Goal: Task Accomplishment & Management: Complete application form

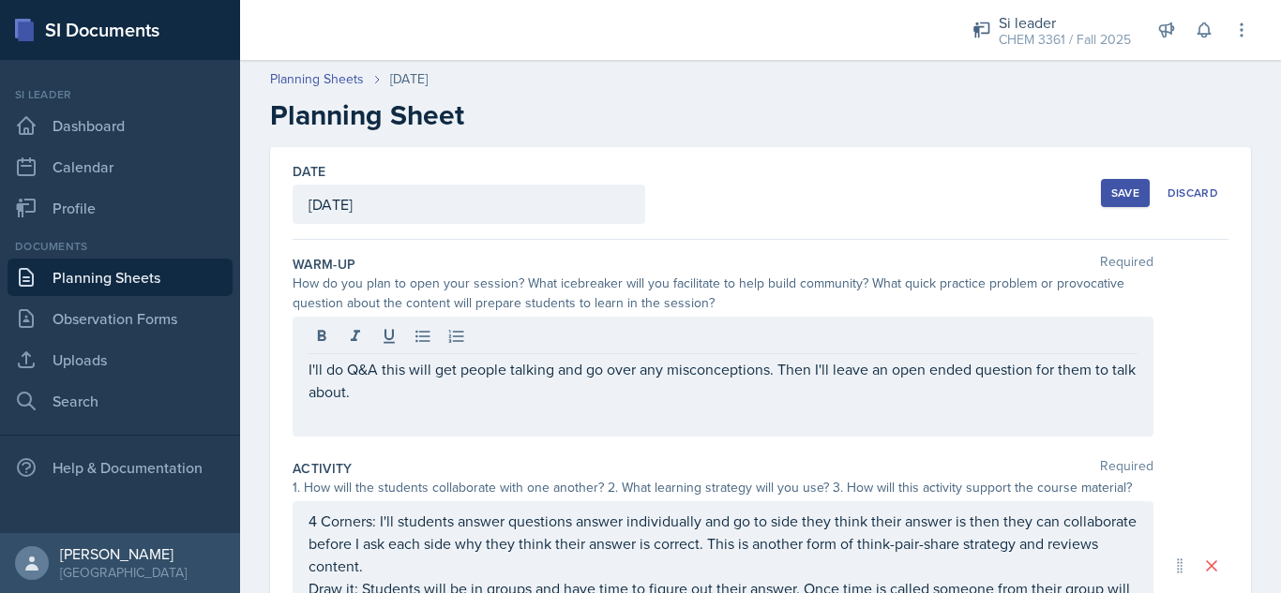
click at [1111, 200] on div "Save" at bounding box center [1125, 193] width 28 height 15
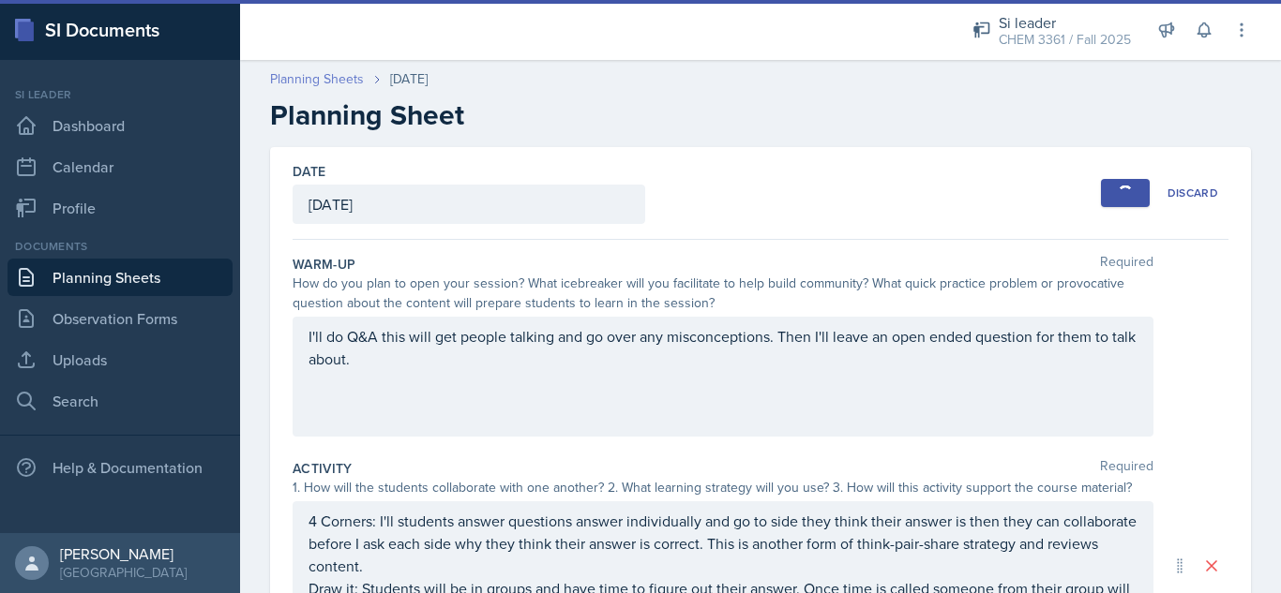
click at [303, 73] on link "Planning Sheets" at bounding box center [317, 79] width 94 height 20
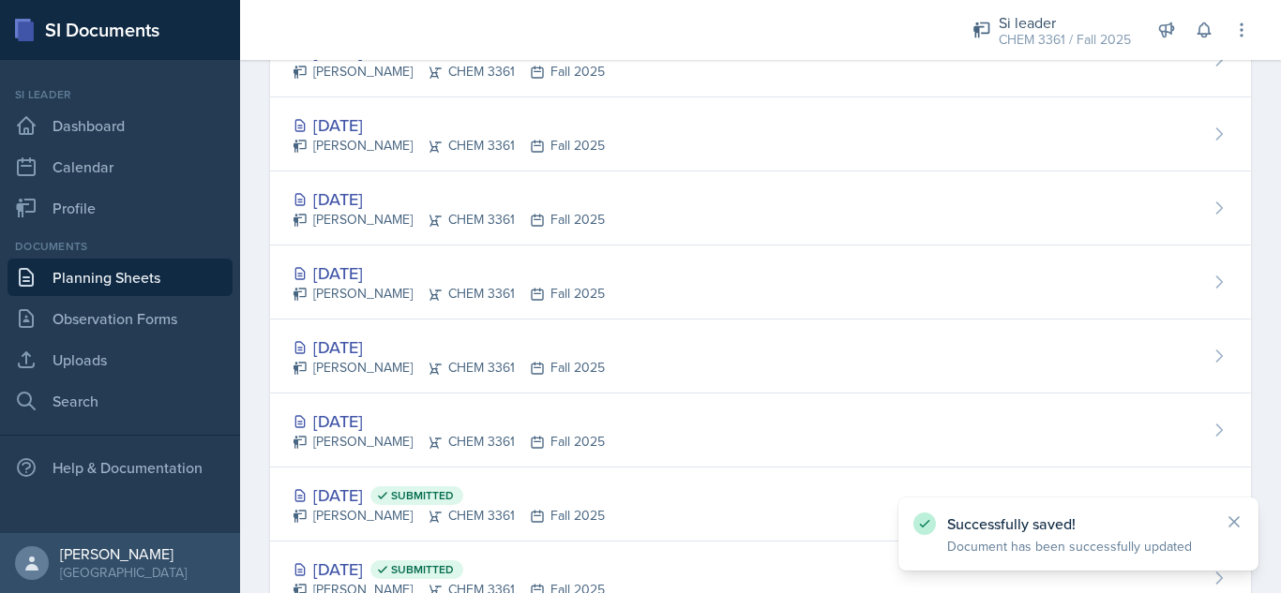
scroll to position [382, 0]
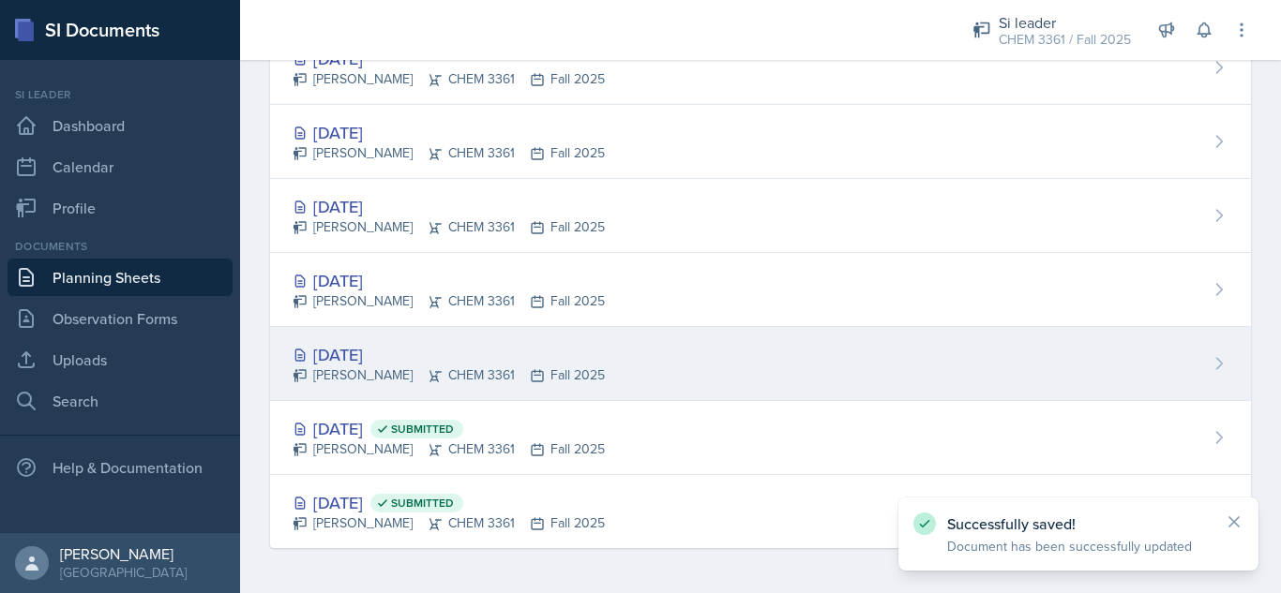
click at [347, 368] on div "[PERSON_NAME] CHEM 3361 Fall 2025" at bounding box center [449, 376] width 312 height 20
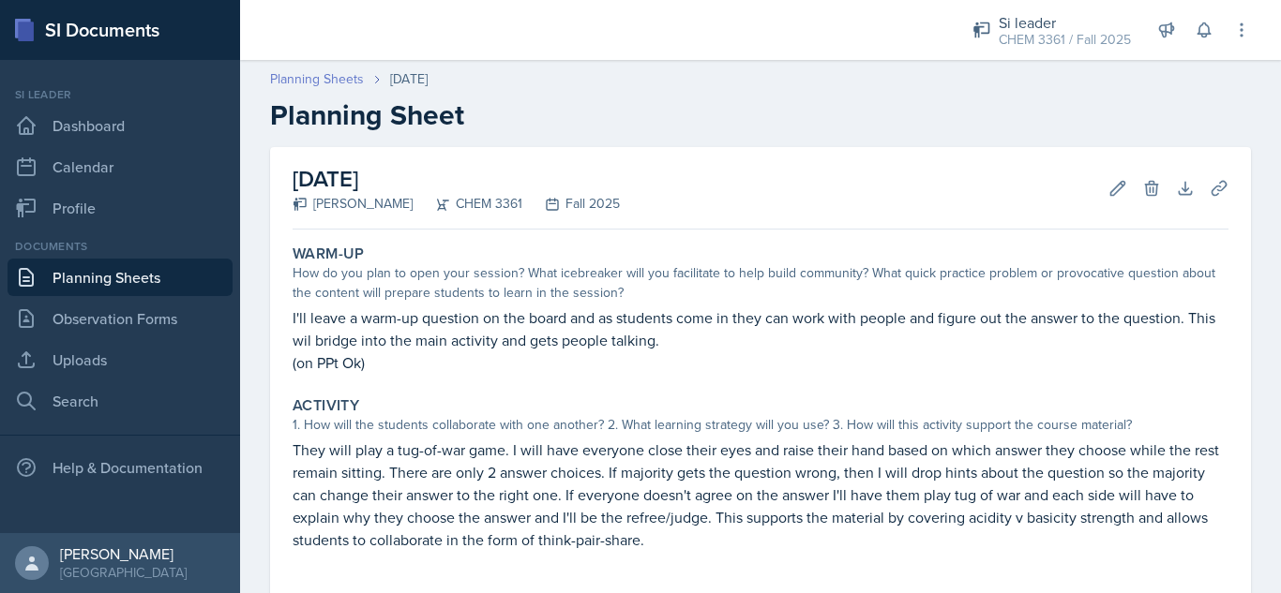
click at [314, 77] on link "Planning Sheets" at bounding box center [317, 79] width 94 height 20
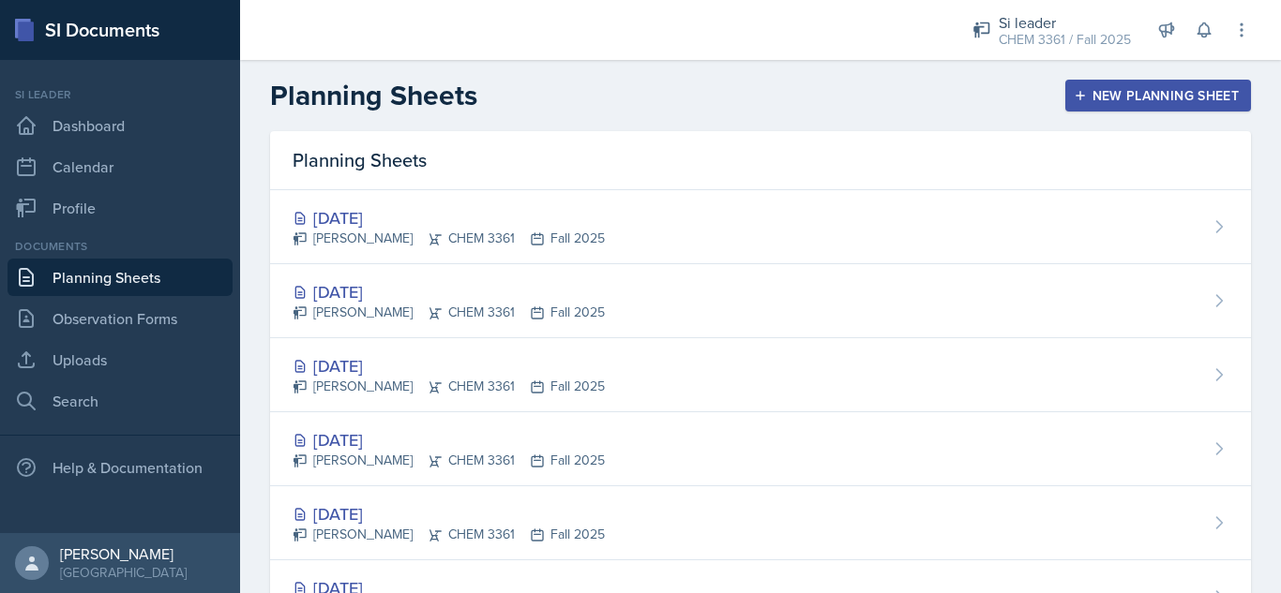
scroll to position [382, 0]
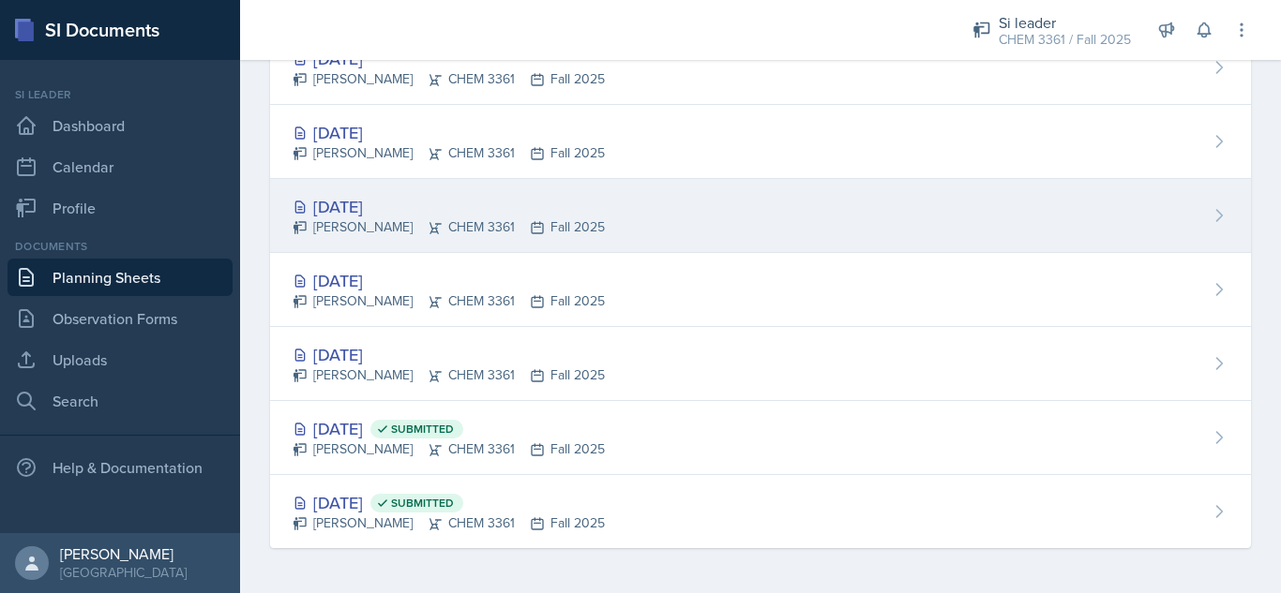
click at [359, 194] on div "[DATE]" at bounding box center [449, 206] width 312 height 25
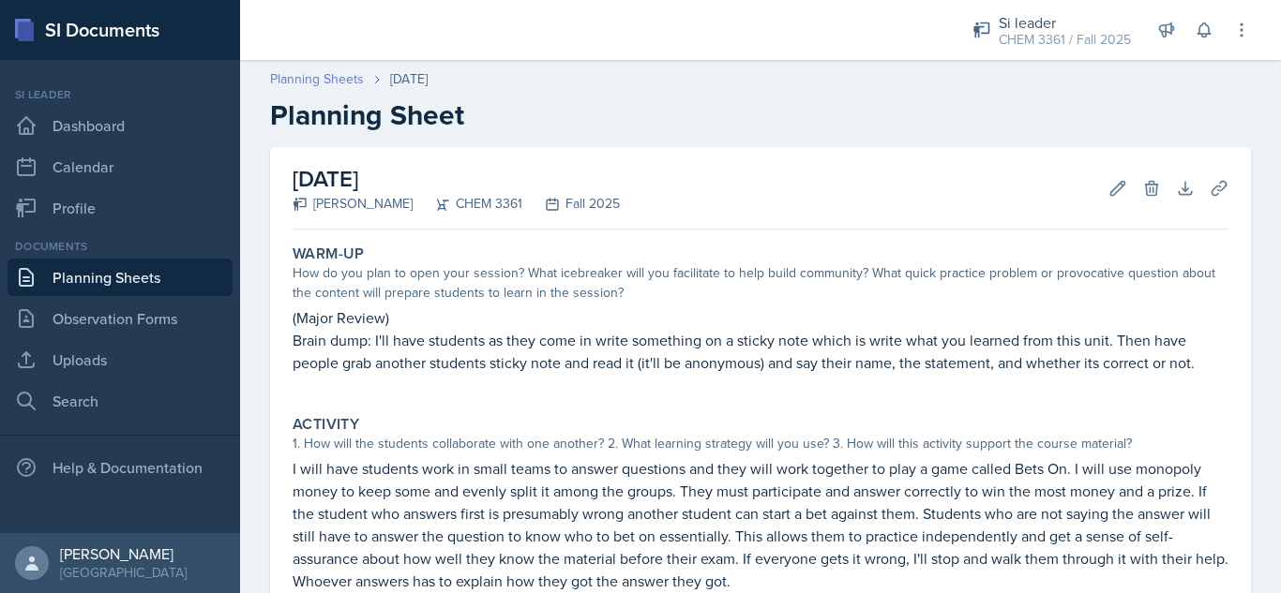
click at [338, 81] on link "Planning Sheets" at bounding box center [317, 79] width 94 height 20
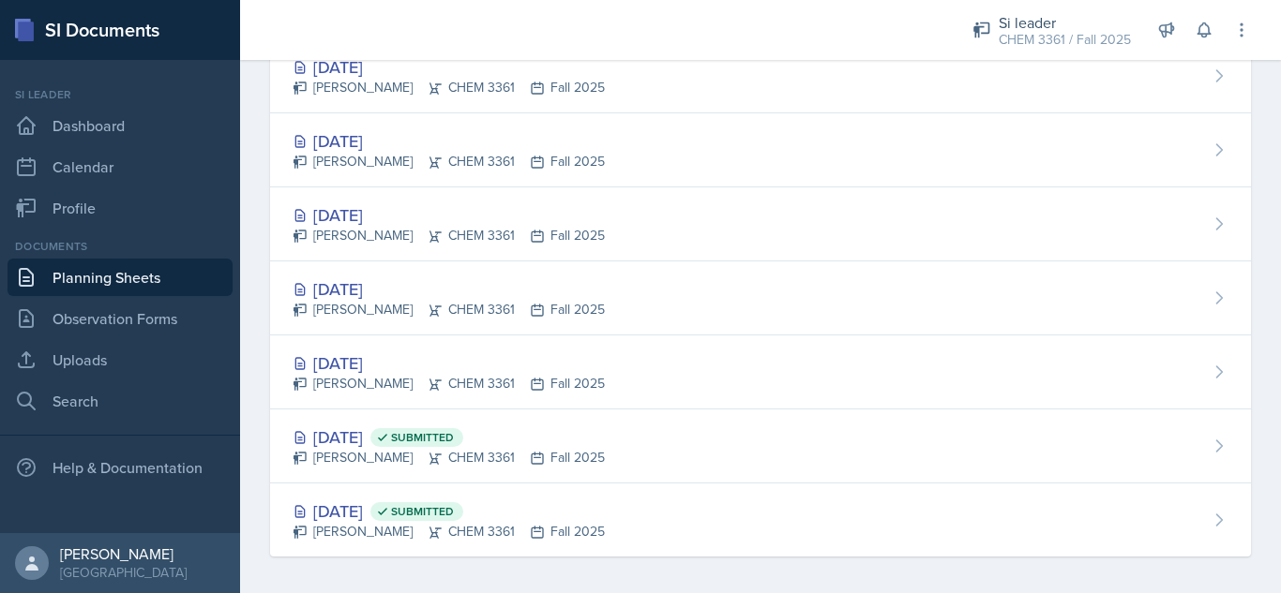
scroll to position [382, 0]
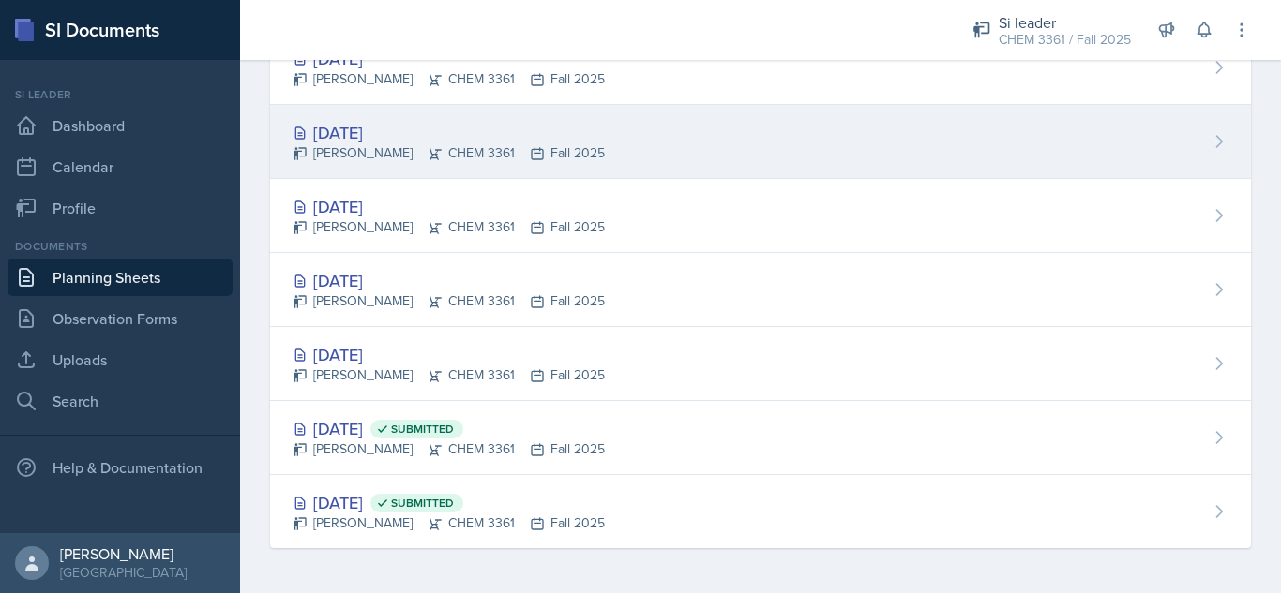
click at [354, 115] on div "[DATE] [PERSON_NAME] CHEM 3361 Fall 2025" at bounding box center [760, 142] width 981 height 74
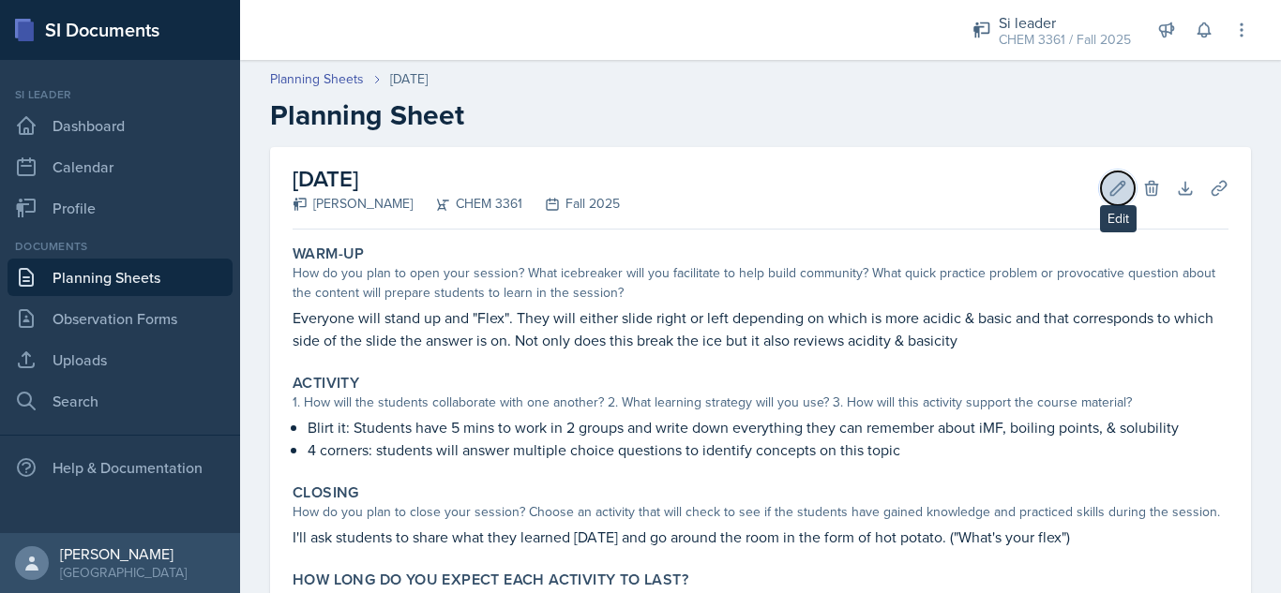
click at [1111, 195] on icon at bounding box center [1118, 188] width 14 height 14
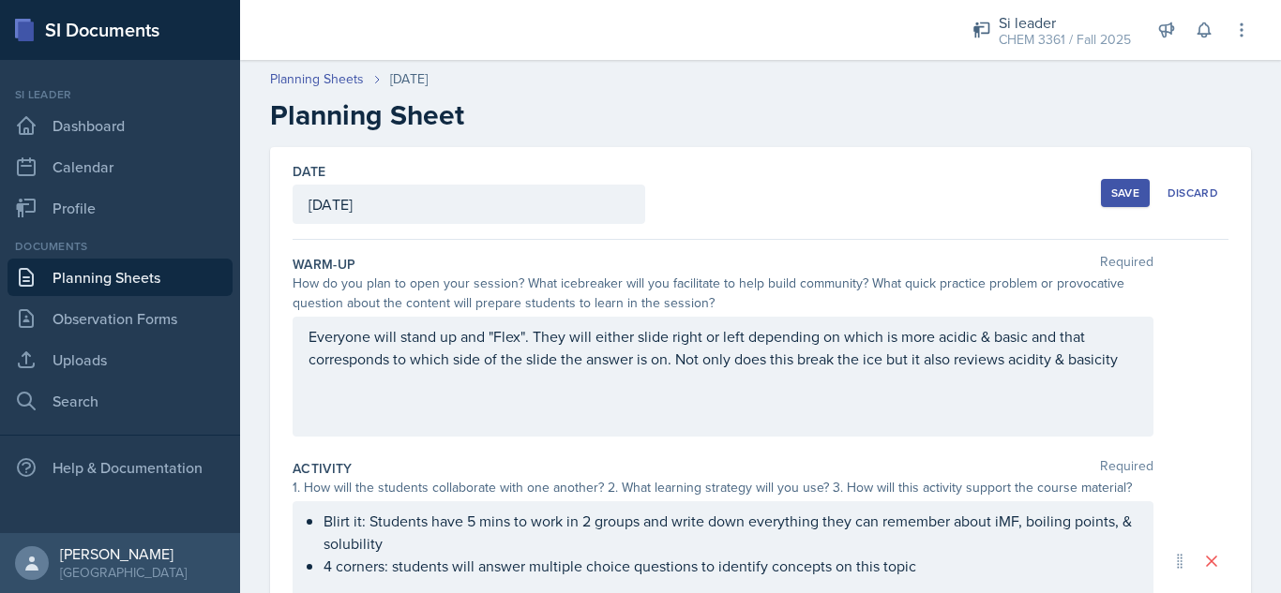
click at [485, 195] on div "[DATE]" at bounding box center [469, 204] width 353 height 39
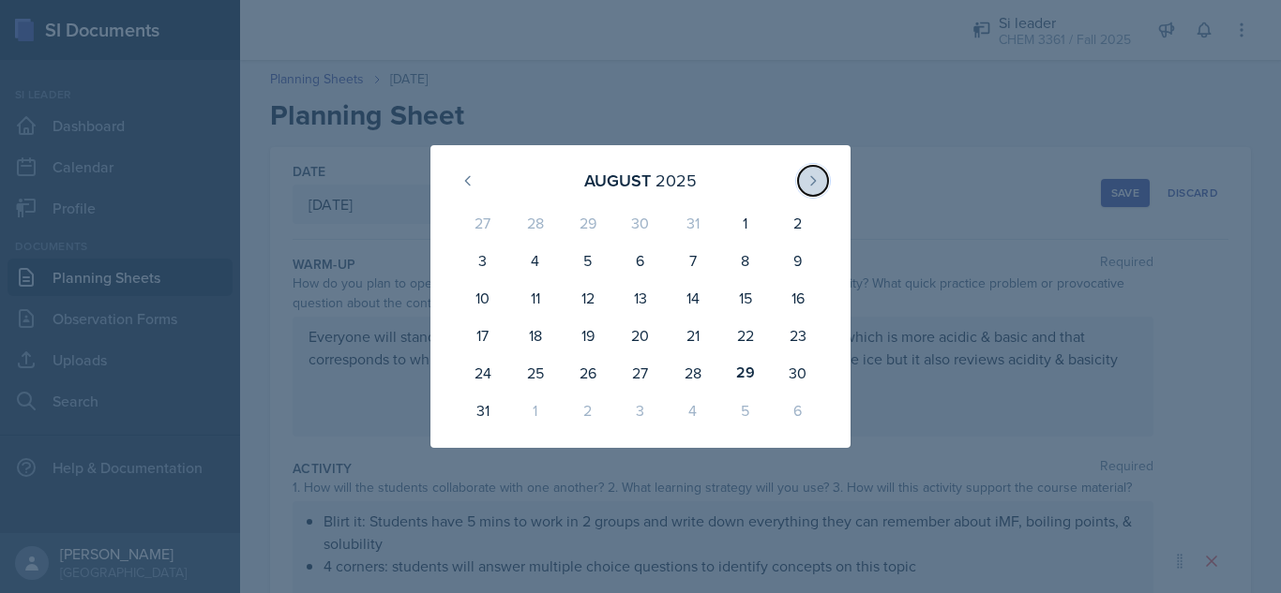
click at [803, 179] on button at bounding box center [813, 181] width 30 height 30
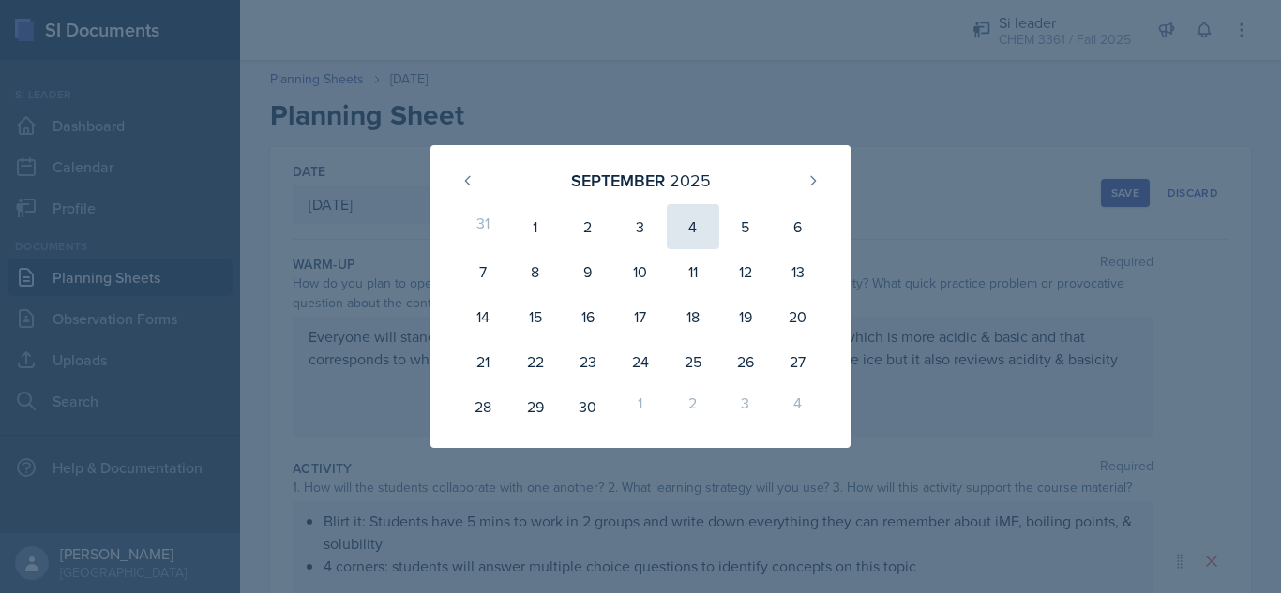
click at [690, 234] on div "4" at bounding box center [693, 226] width 53 height 45
type input "[DATE]"
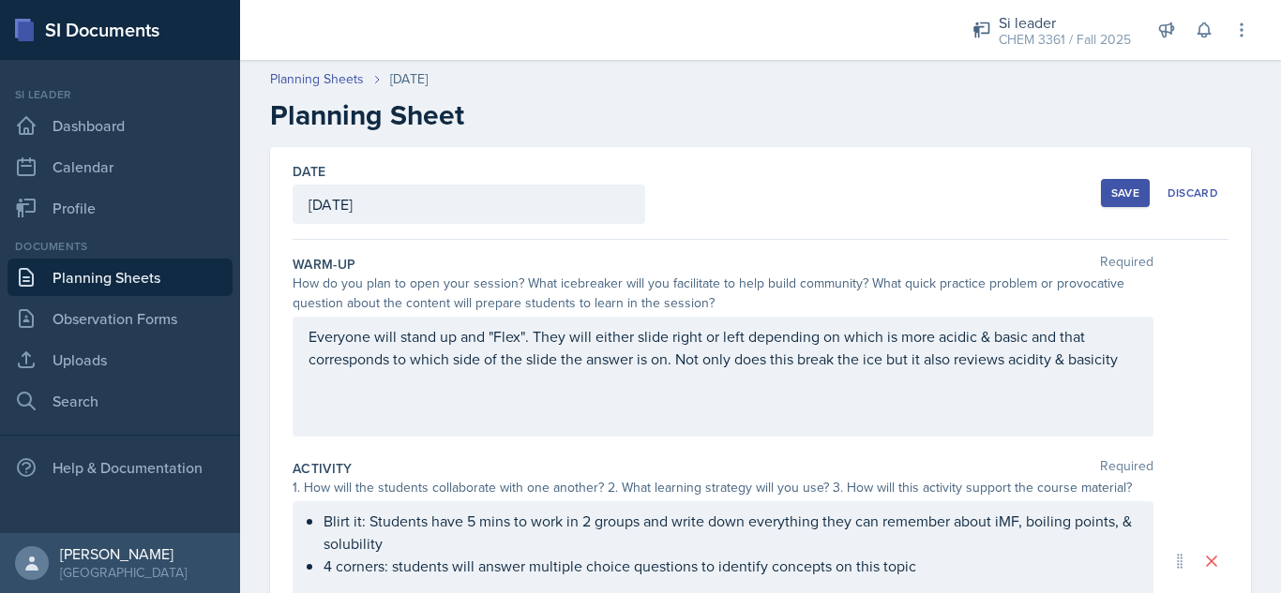
click at [1111, 195] on div "Save" at bounding box center [1125, 193] width 28 height 15
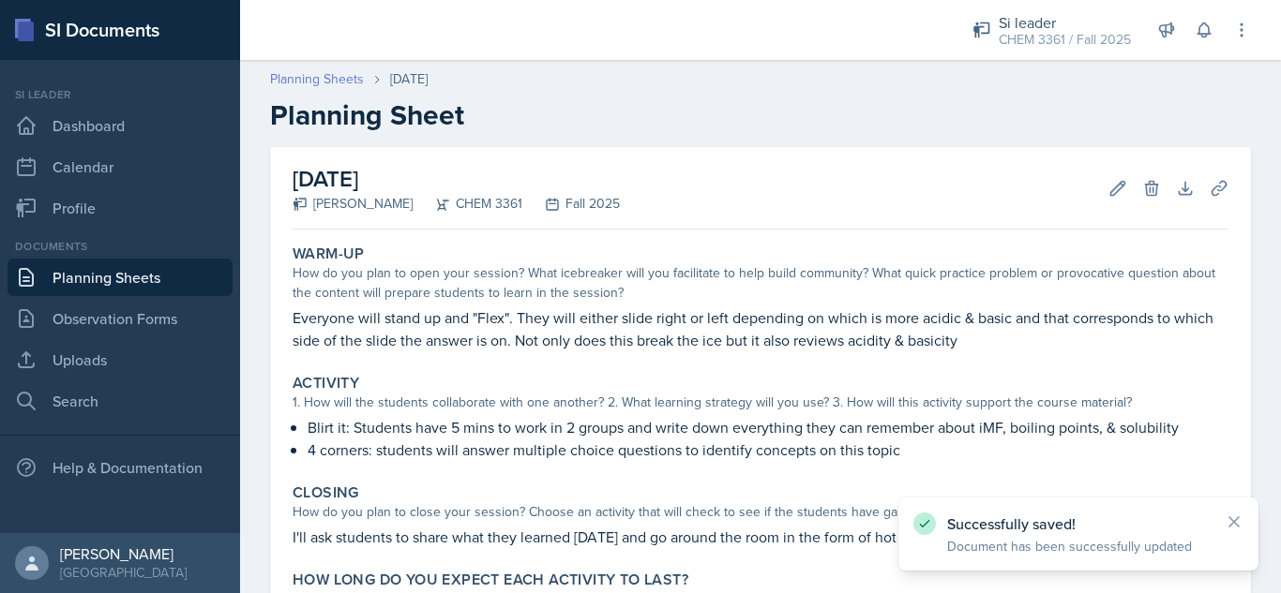
click at [294, 83] on link "Planning Sheets" at bounding box center [317, 79] width 94 height 20
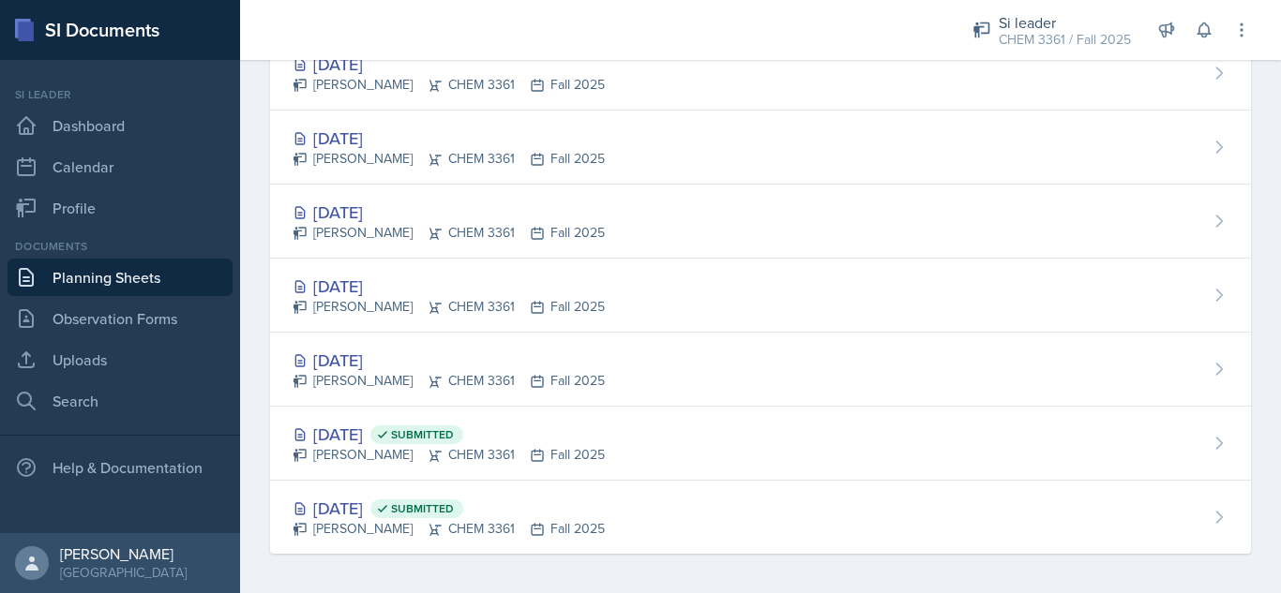
scroll to position [377, 0]
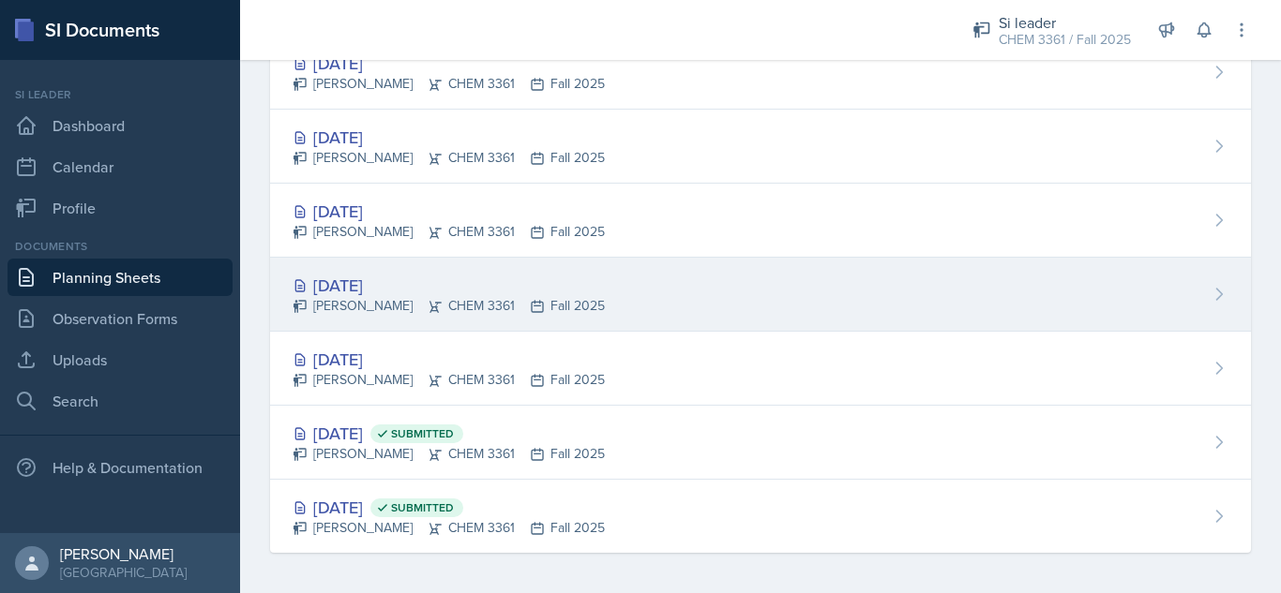
click at [360, 286] on div "[DATE]" at bounding box center [449, 285] width 312 height 25
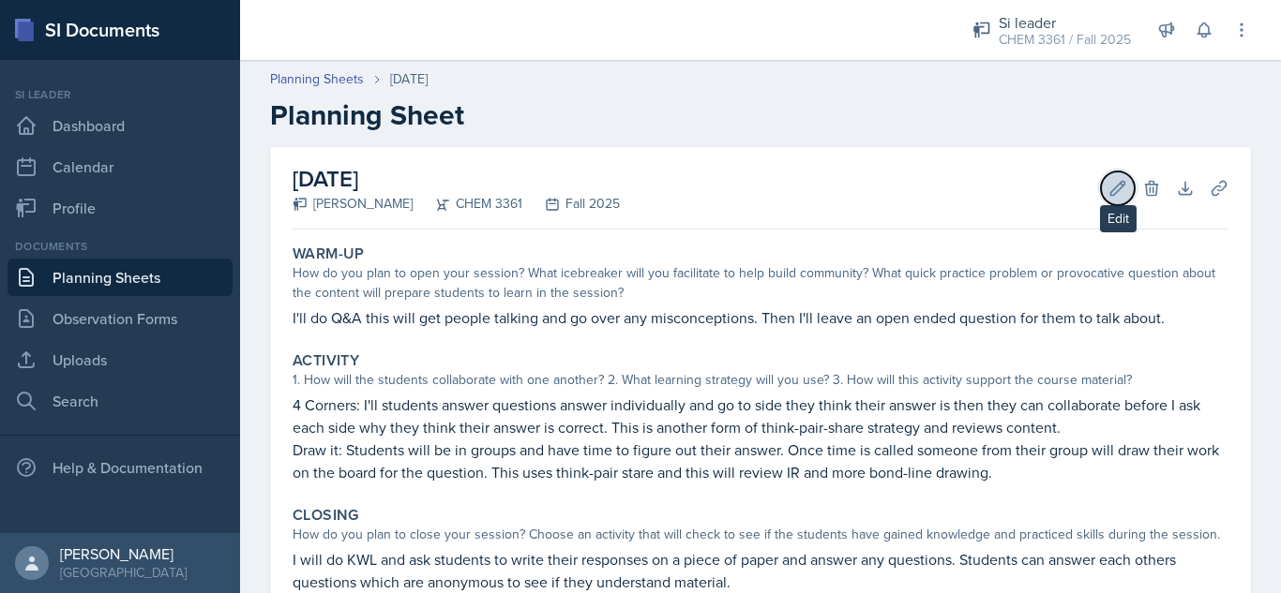
click at [1108, 193] on icon at bounding box center [1117, 188] width 19 height 19
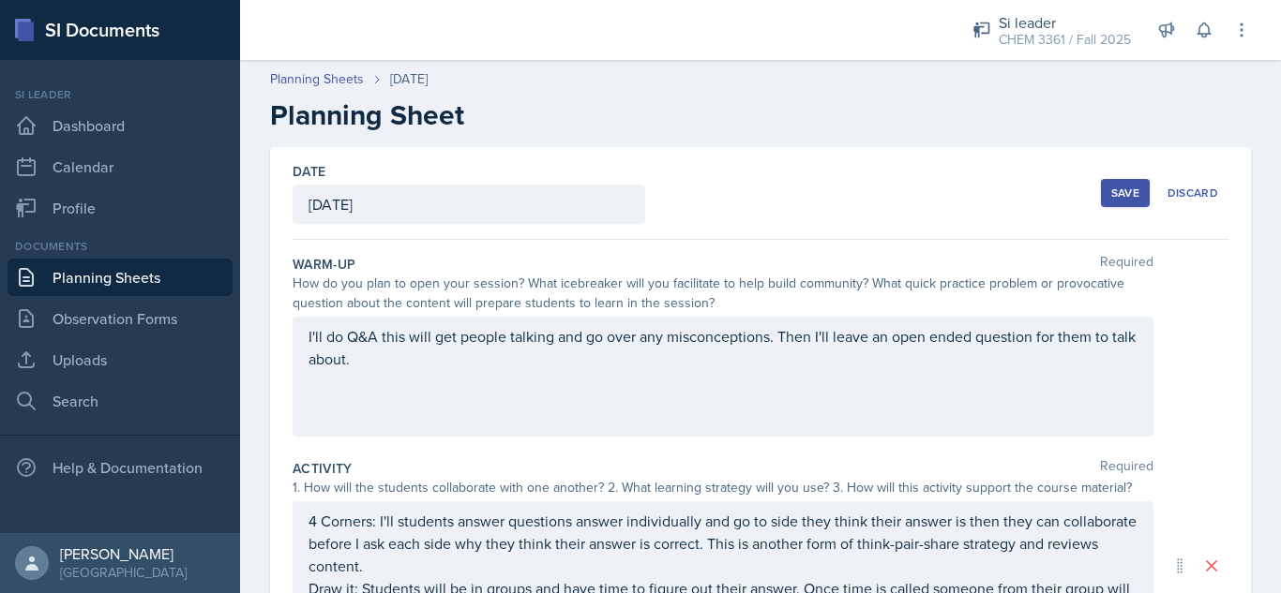
click at [413, 211] on div "[DATE]" at bounding box center [469, 204] width 353 height 39
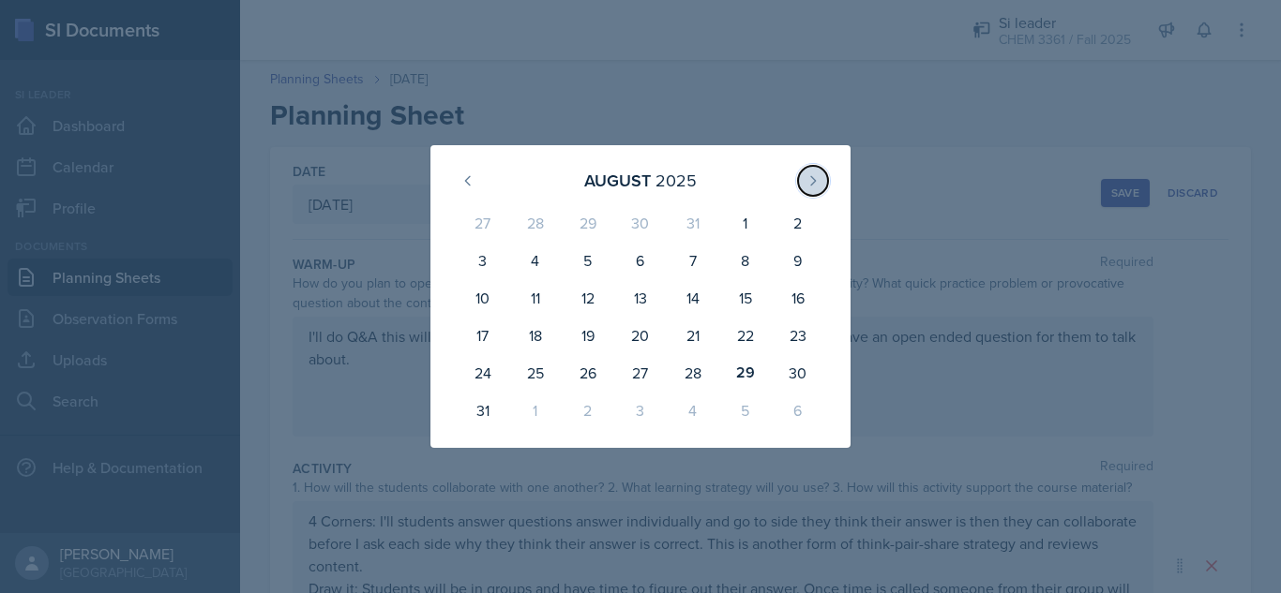
click at [809, 190] on button at bounding box center [813, 181] width 30 height 30
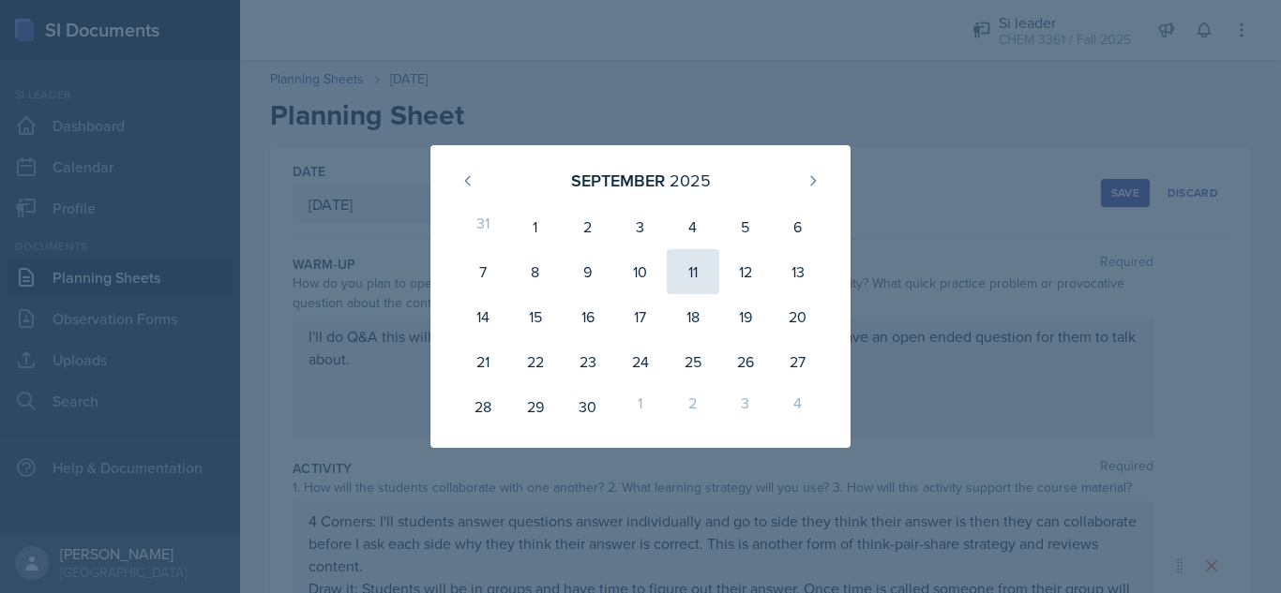
click at [686, 277] on div "11" at bounding box center [693, 271] width 53 height 45
type input "[DATE]"
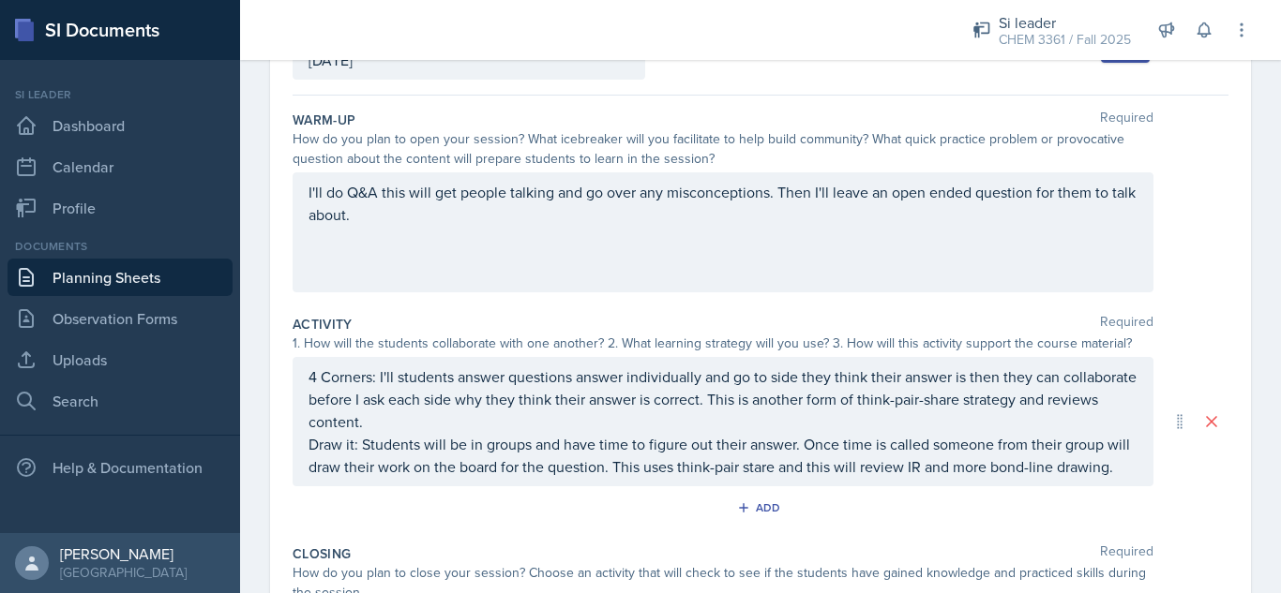
scroll to position [177, 0]
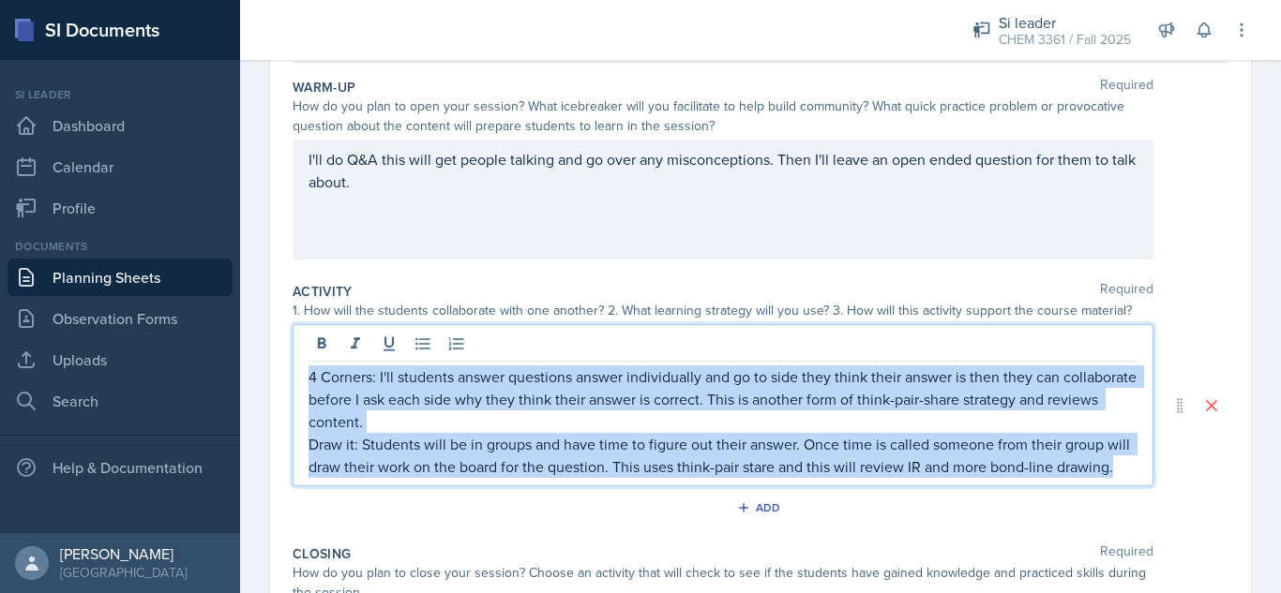
drag, startPoint x: 518, startPoint y: 487, endPoint x: 252, endPoint y: 356, distance: 295.6
click at [252, 356] on div "Date [DATE] [DATE] 31 1 2 3 4 5 6 7 8 9 10 11 12 13 14 15 16 17 18 19 20 21 22 …" at bounding box center [760, 438] width 1041 height 936
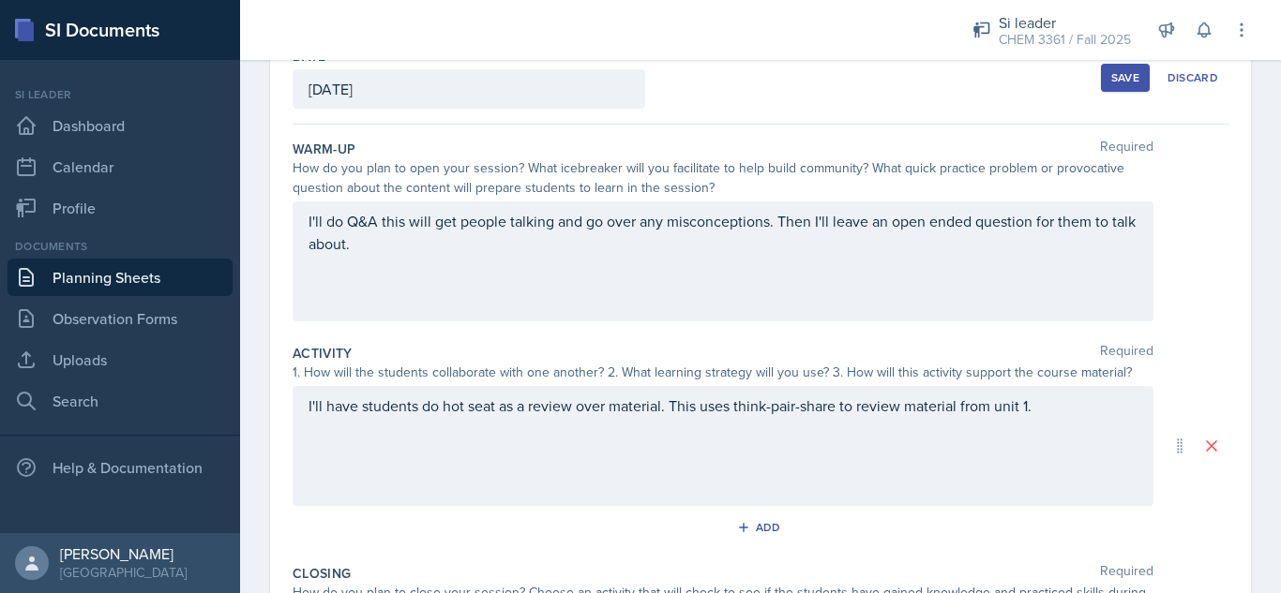
scroll to position [113, 0]
click at [1111, 74] on div "Save" at bounding box center [1125, 79] width 28 height 15
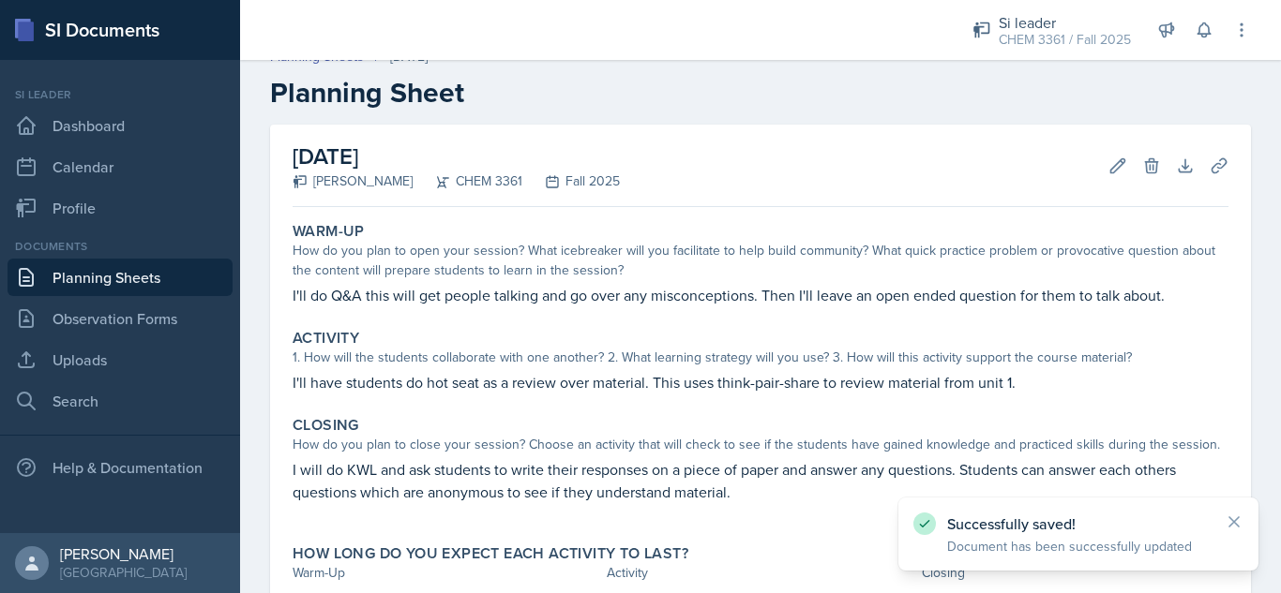
scroll to position [0, 0]
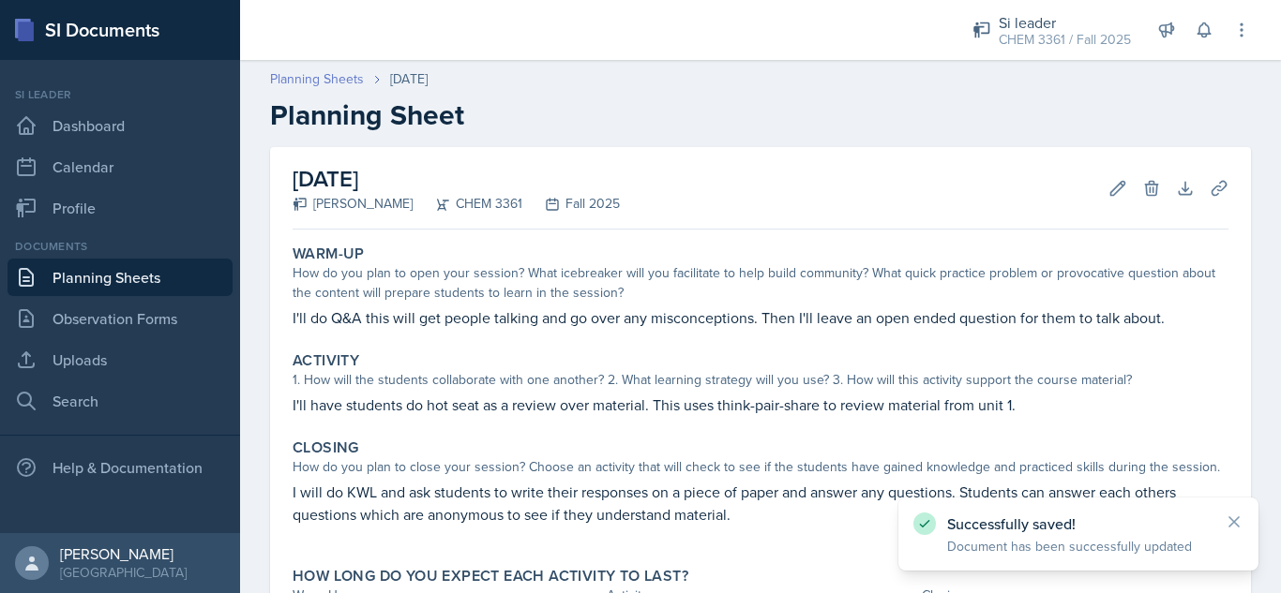
click at [335, 79] on link "Planning Sheets" at bounding box center [317, 79] width 94 height 20
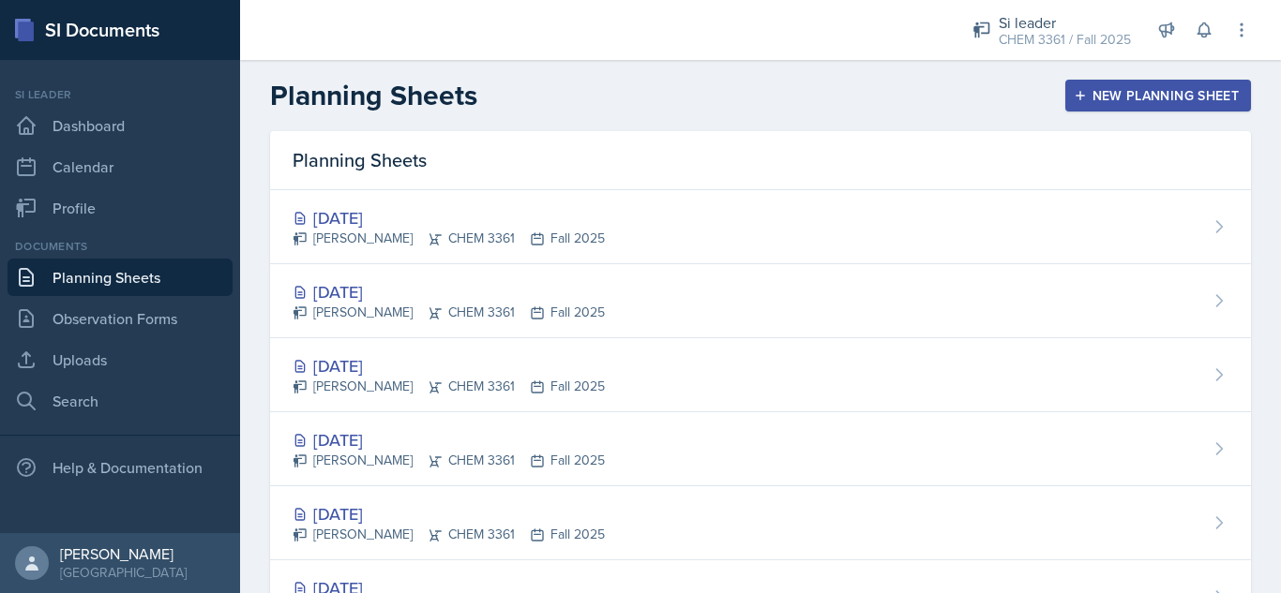
scroll to position [382, 0]
